Goal: Task Accomplishment & Management: Use online tool/utility

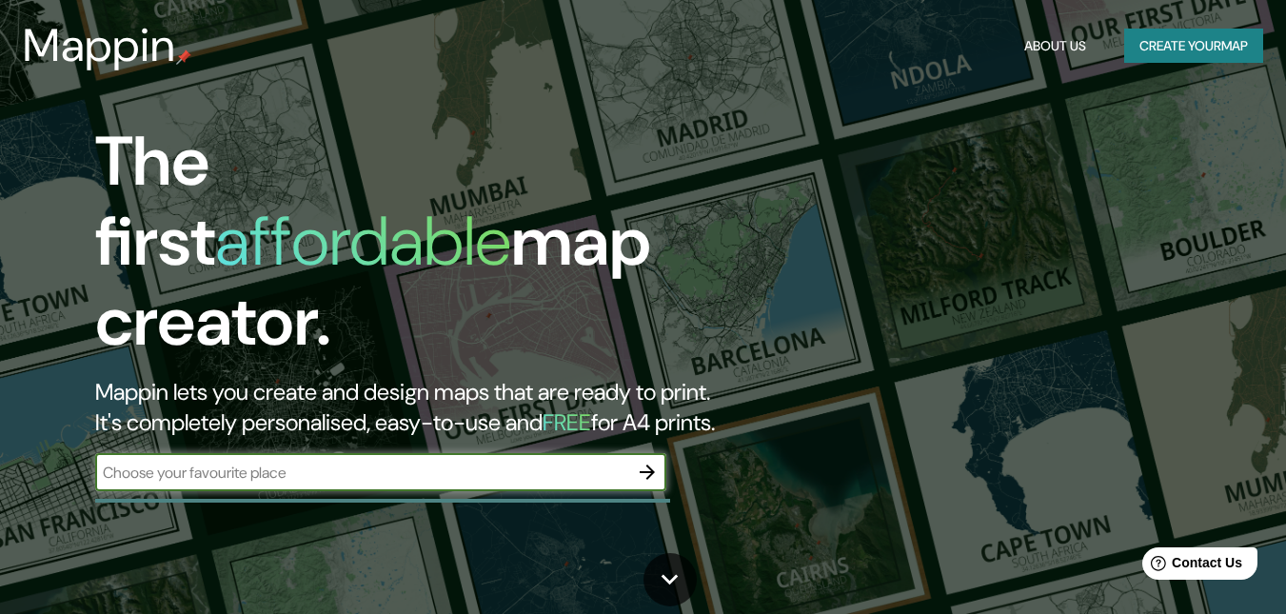
click at [1185, 46] on button "Create your map" at bounding box center [1193, 46] width 139 height 35
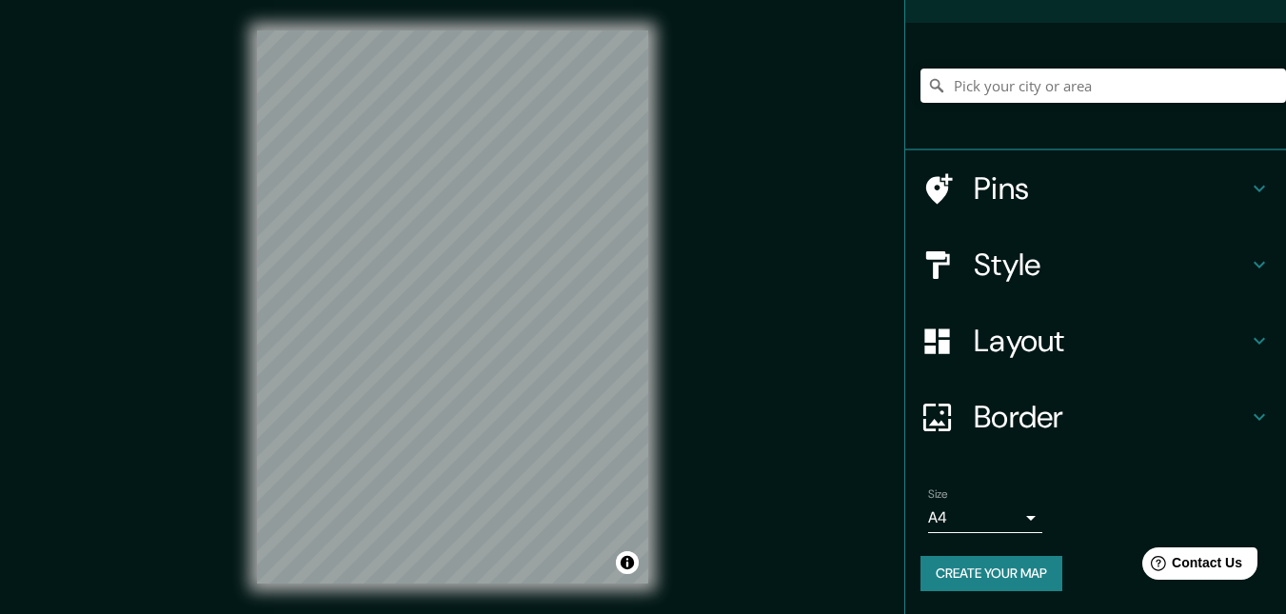
scroll to position [30, 0]
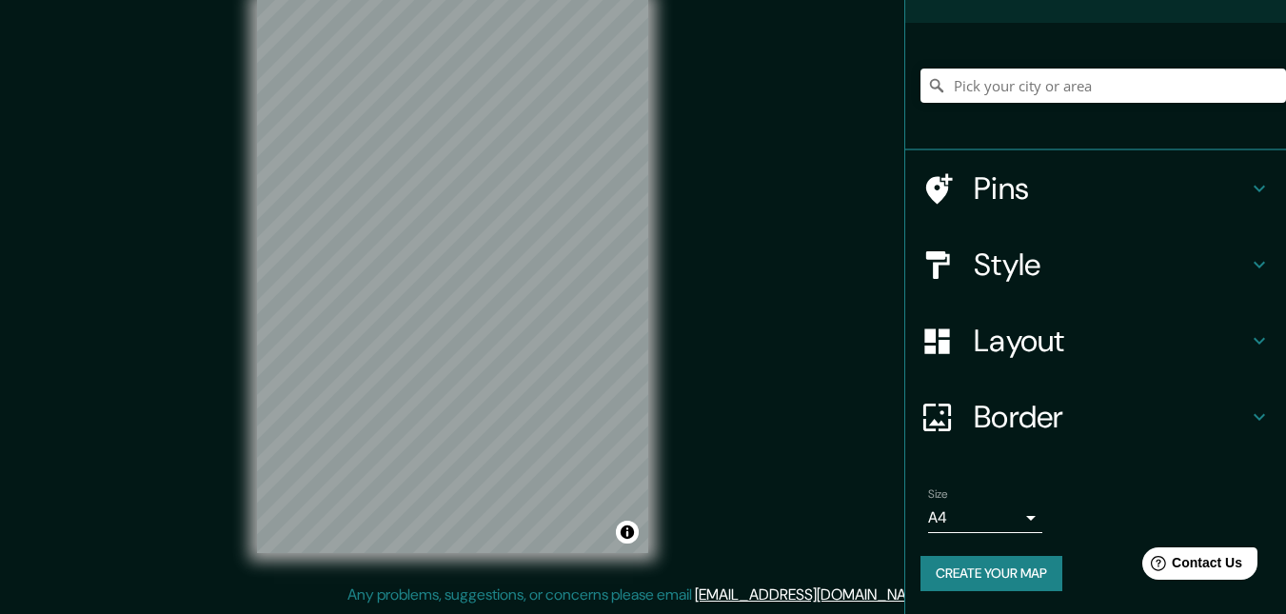
click at [1080, 338] on h4 "Layout" at bounding box center [1111, 341] width 274 height 38
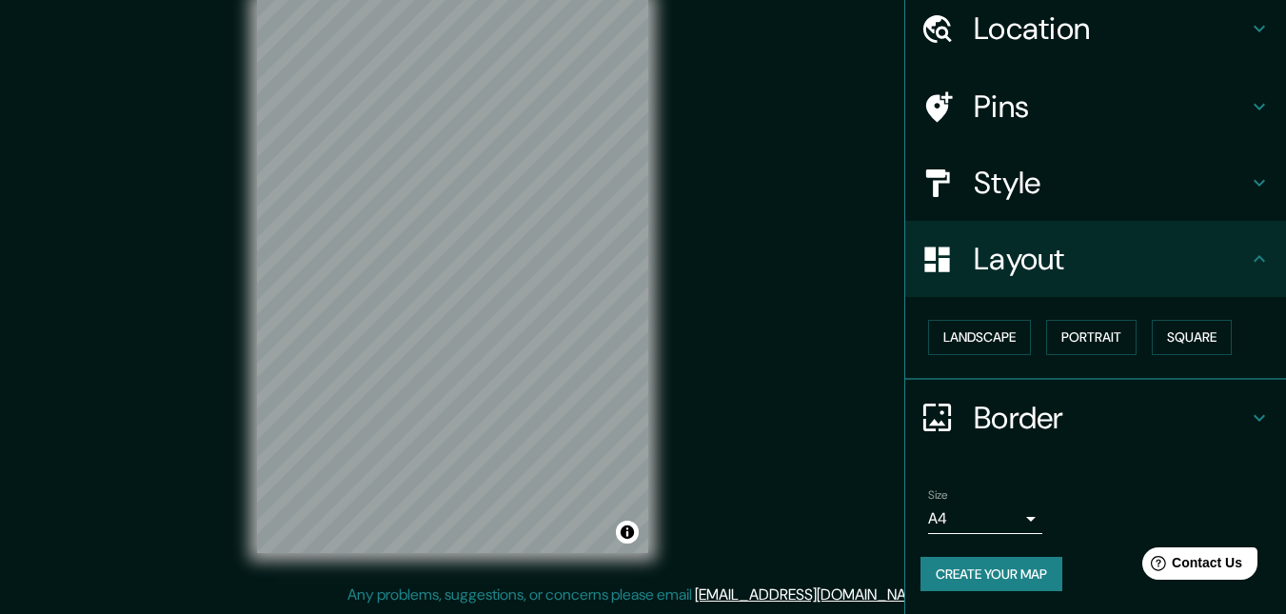
scroll to position [70, 0]
click at [1107, 408] on h4 "Border" at bounding box center [1111, 418] width 274 height 38
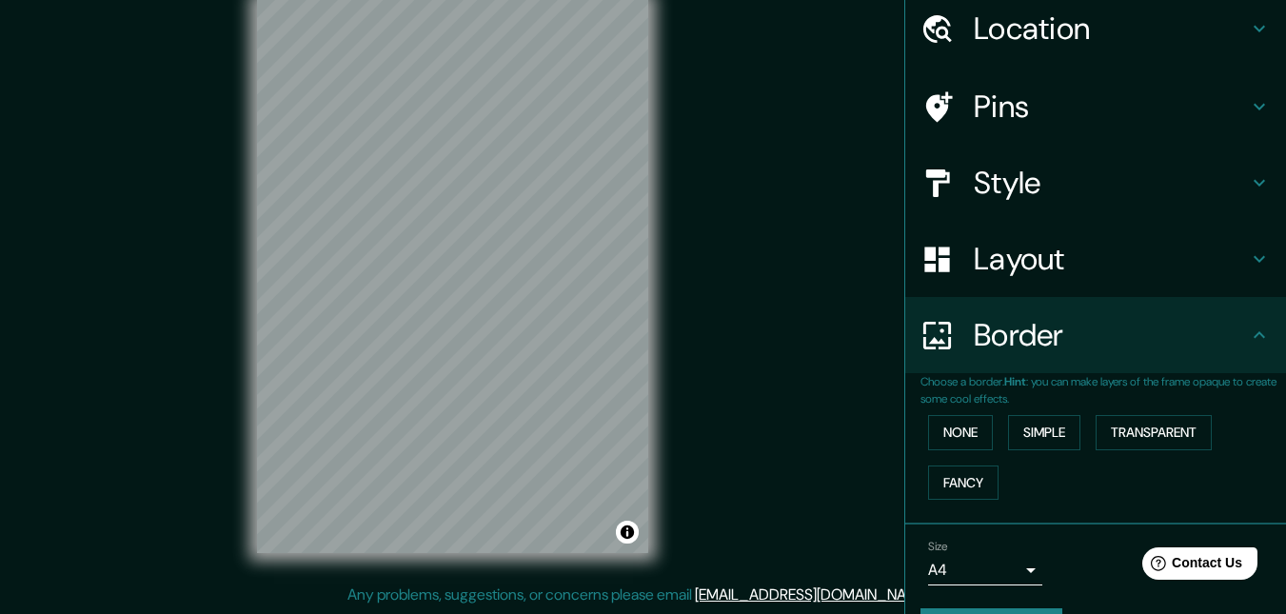
click at [1107, 168] on h4 "Style" at bounding box center [1111, 183] width 274 height 38
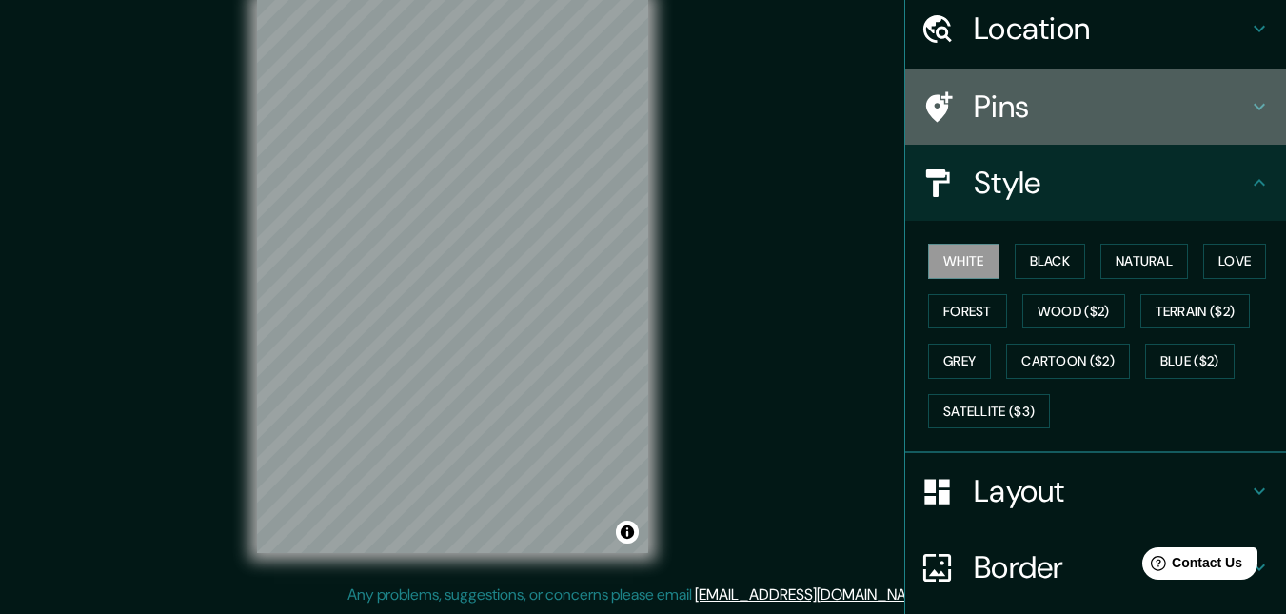
click at [1095, 99] on h4 "Pins" at bounding box center [1111, 107] width 274 height 38
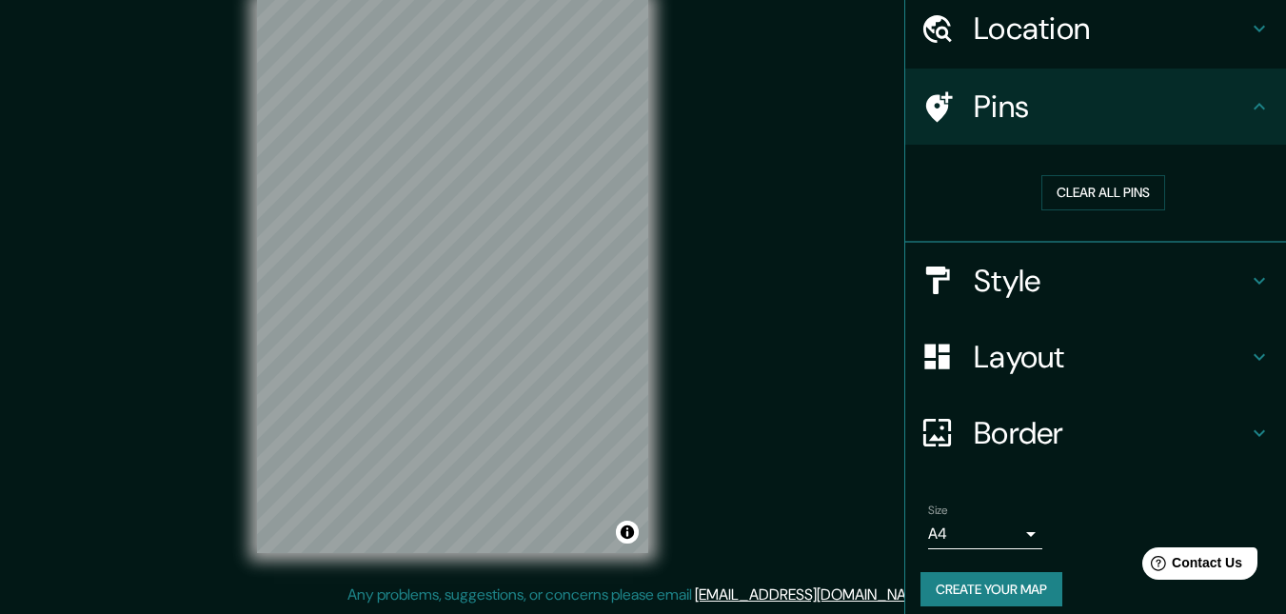
click at [1086, 48] on div "Location" at bounding box center [1095, 28] width 381 height 76
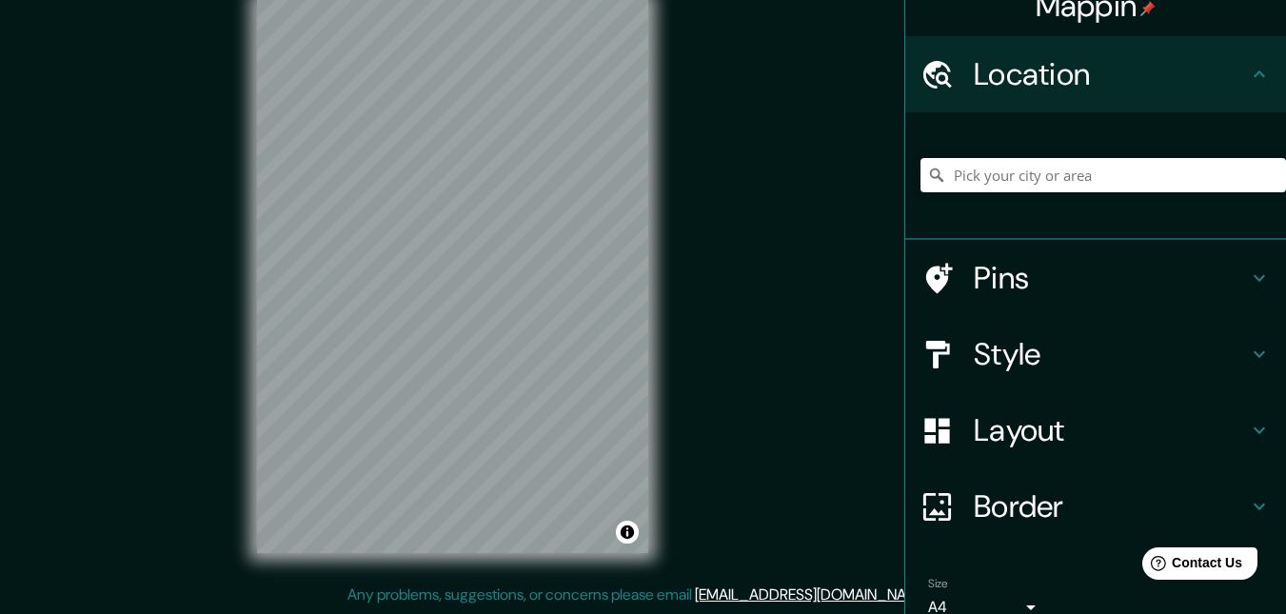
scroll to position [0, 0]
